Goal: Information Seeking & Learning: Learn about a topic

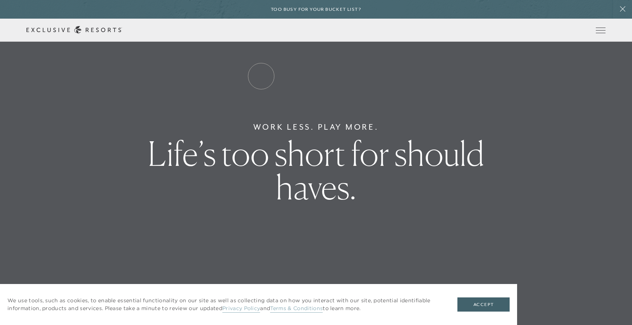
click at [0, 0] on link "Residence Collection" at bounding box center [0, 0] width 0 height 0
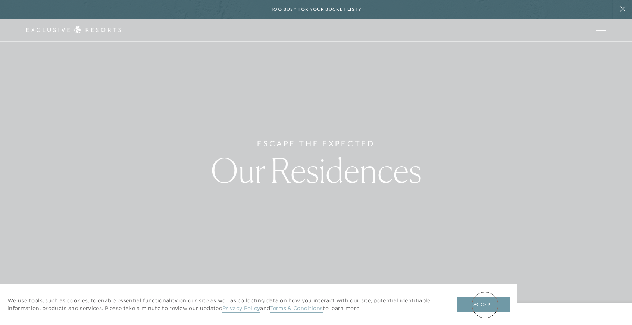
click at [485, 305] on button "Accept" at bounding box center [483, 305] width 52 height 14
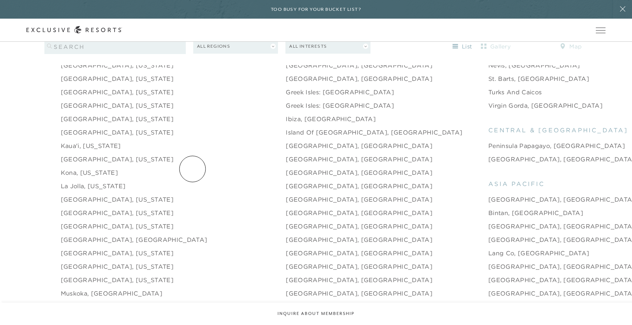
scroll to position [898, 0]
click at [97, 209] on link "[GEOGRAPHIC_DATA], [US_STATE]" at bounding box center [117, 213] width 113 height 9
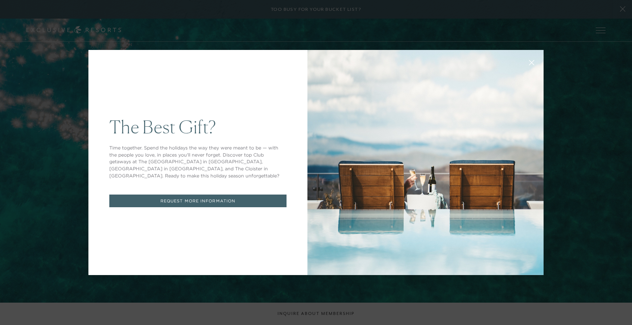
scroll to position [898, 0]
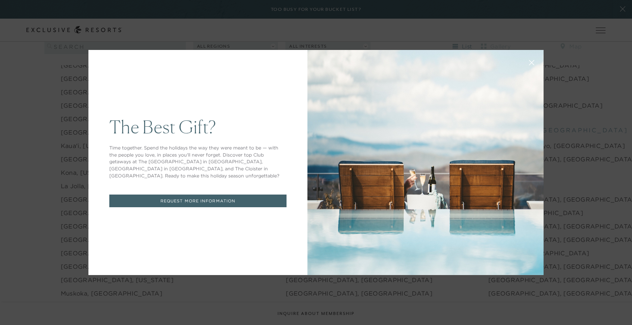
click at [530, 59] on button at bounding box center [532, 62] width 18 height 18
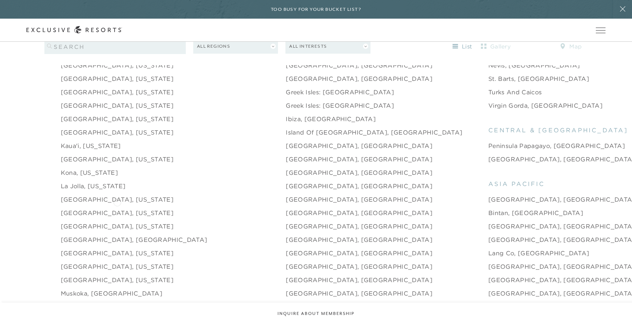
click at [117, 209] on link "[GEOGRAPHIC_DATA], [US_STATE]" at bounding box center [117, 213] width 113 height 9
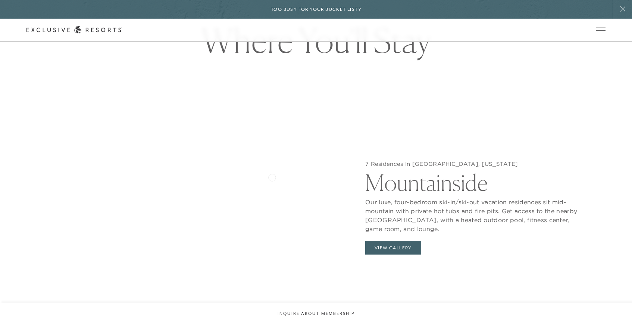
scroll to position [809, 0]
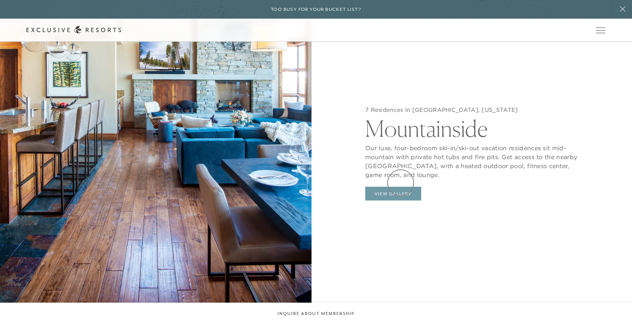
click at [401, 187] on button "View Gallery" at bounding box center [393, 194] width 56 height 14
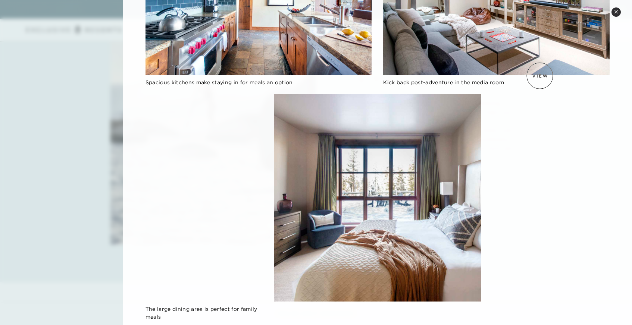
scroll to position [254, 0]
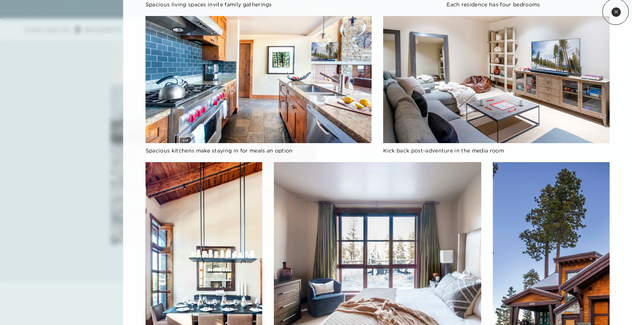
click at [616, 11] on icon at bounding box center [615, 11] width 3 height 3
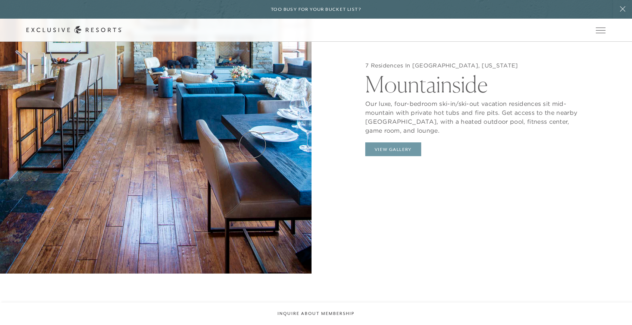
scroll to position [881, 0]
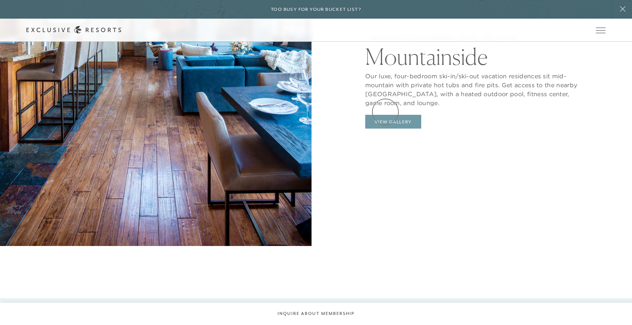
click at [385, 115] on button "View Gallery" at bounding box center [393, 122] width 56 height 14
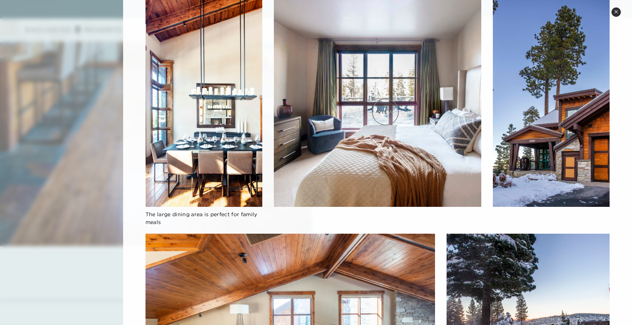
scroll to position [418, 0]
click at [207, 142] on img at bounding box center [203, 102] width 117 height 207
click at [186, 193] on img at bounding box center [203, 102] width 117 height 207
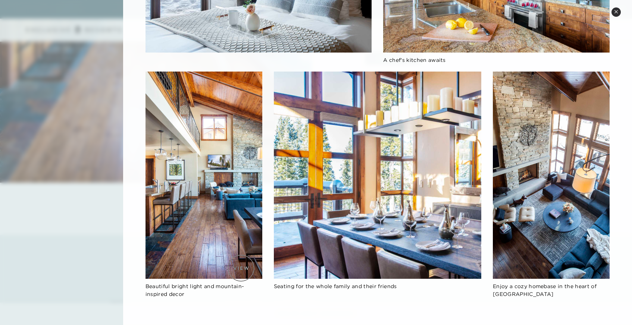
scroll to position [911, 0]
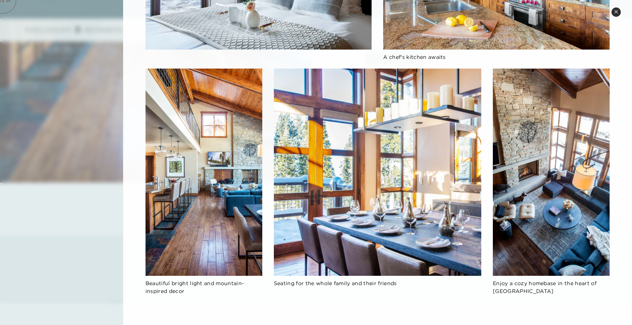
scroll to position [898, 0]
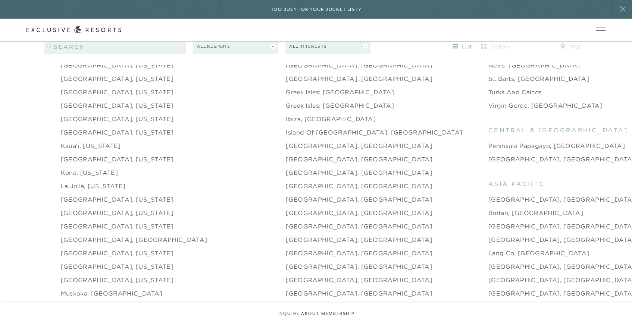
click at [98, 128] on link "[GEOGRAPHIC_DATA], [US_STATE]" at bounding box center [117, 132] width 113 height 9
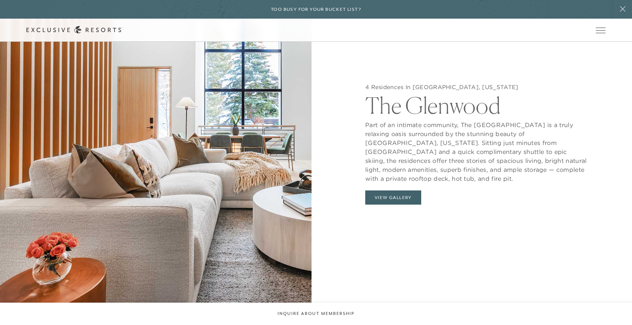
scroll to position [792, 0]
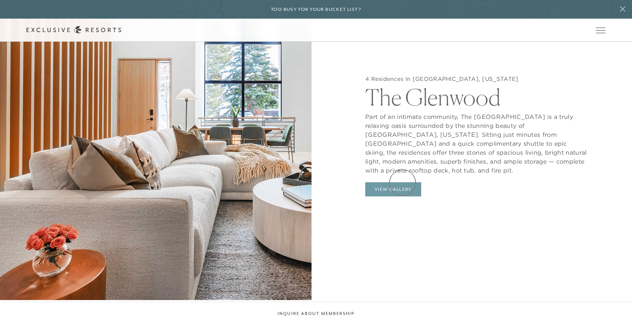
click at [403, 183] on button "View Gallery" at bounding box center [393, 189] width 56 height 14
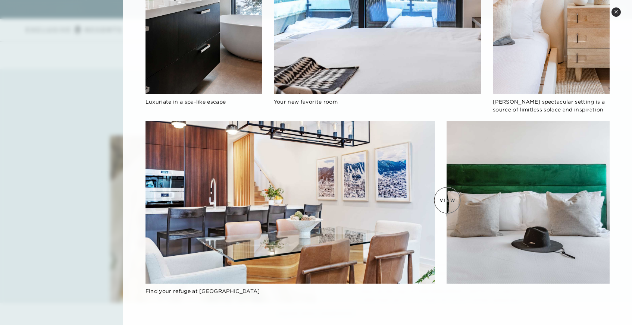
scroll to position [1146, 0]
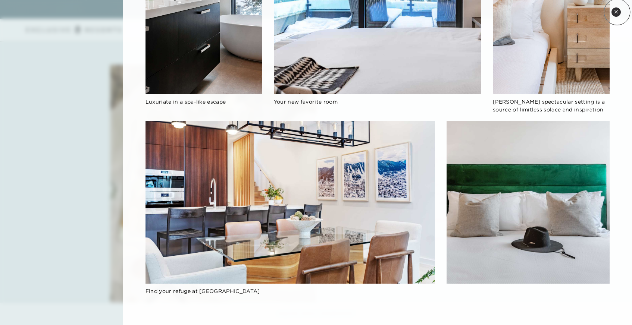
click at [617, 12] on icon at bounding box center [616, 12] width 4 height 4
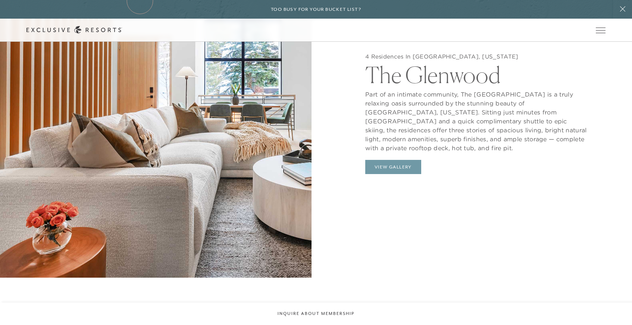
scroll to position [898, 0]
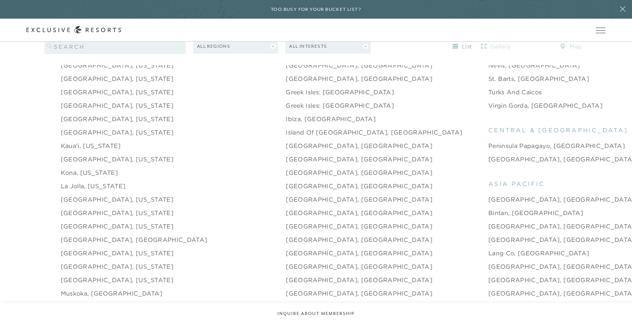
click at [102, 182] on link "La Jolla, [US_STATE]" at bounding box center [93, 186] width 65 height 9
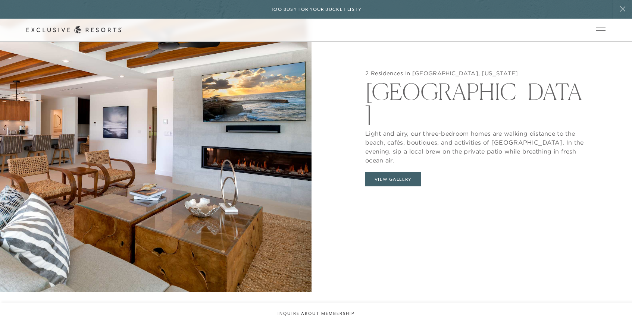
scroll to position [823, 0]
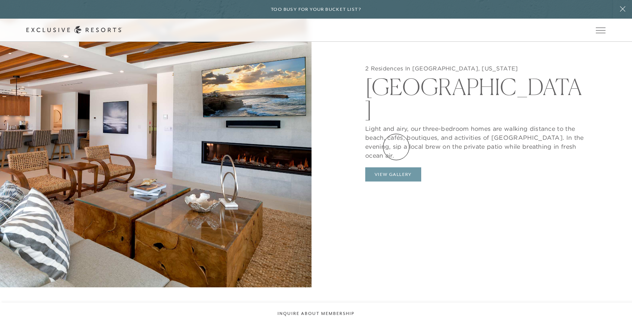
click at [396, 168] on button "View Gallery" at bounding box center [393, 175] width 56 height 14
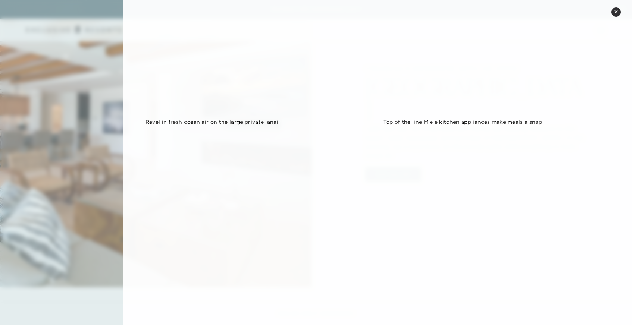
scroll to position [253, 0]
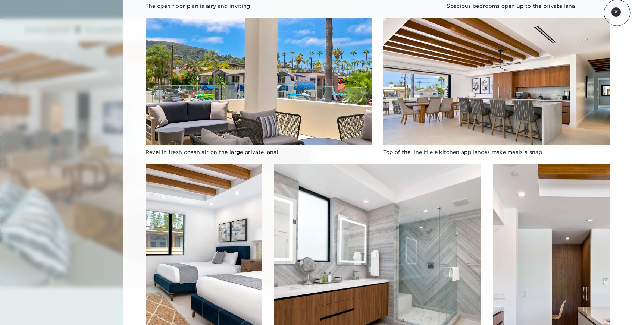
click at [617, 13] on icon at bounding box center [615, 11] width 3 height 3
